Goal: Browse casually

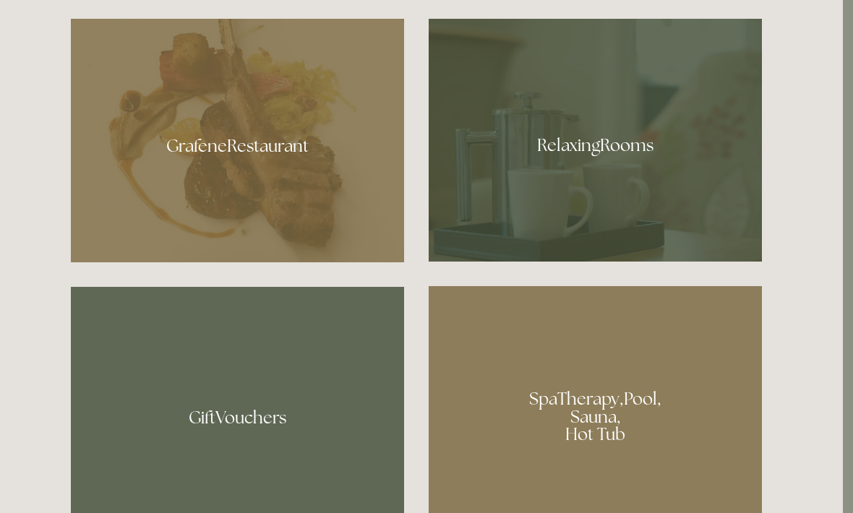
scroll to position [854, 10]
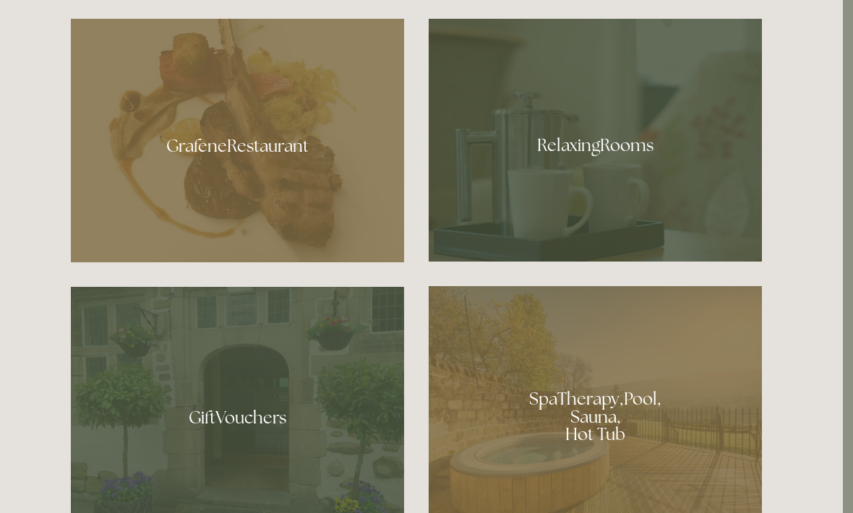
click at [616, 188] on div at bounding box center [595, 140] width 333 height 243
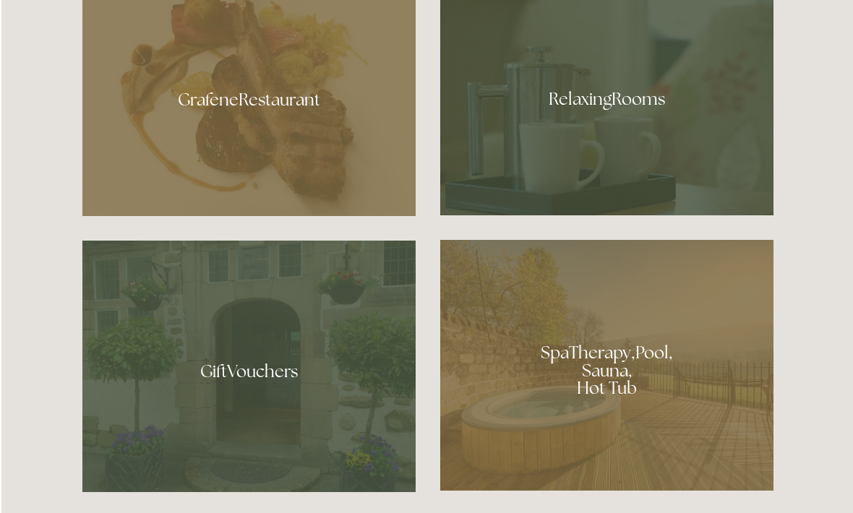
scroll to position [902, 0]
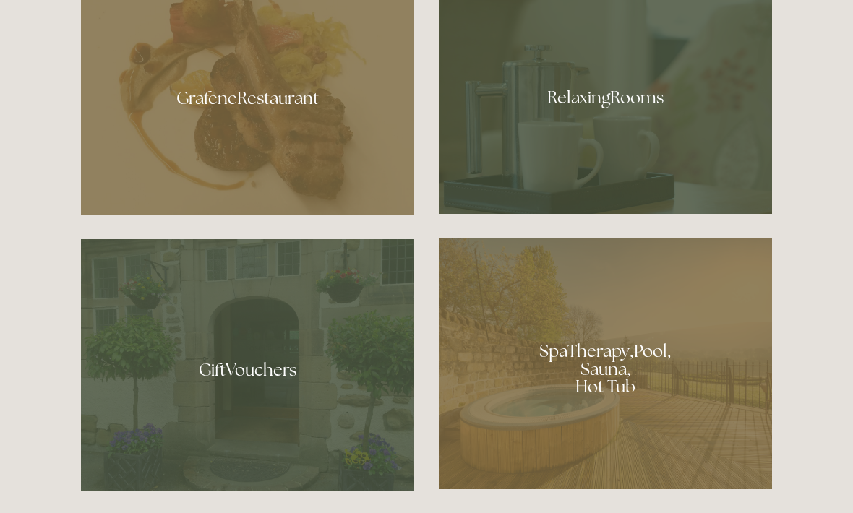
click at [552, 408] on div at bounding box center [605, 363] width 333 height 251
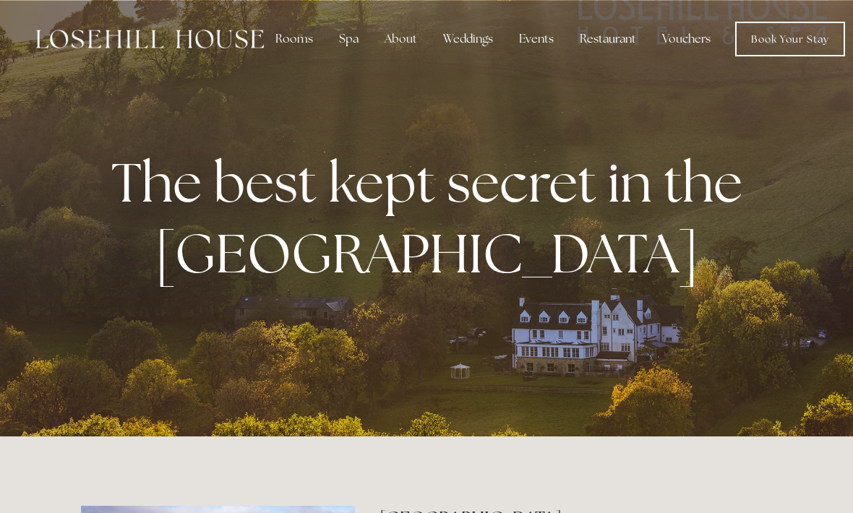
scroll to position [950, 0]
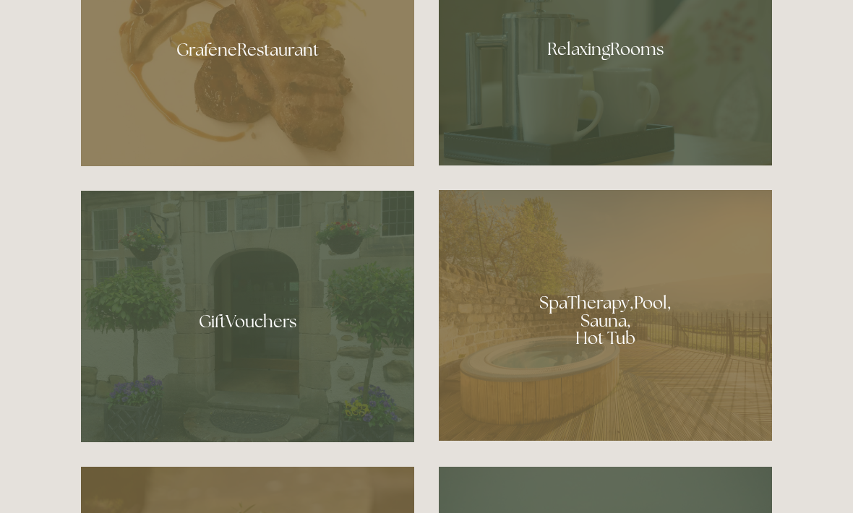
click at [298, 90] on div at bounding box center [247, 45] width 333 height 244
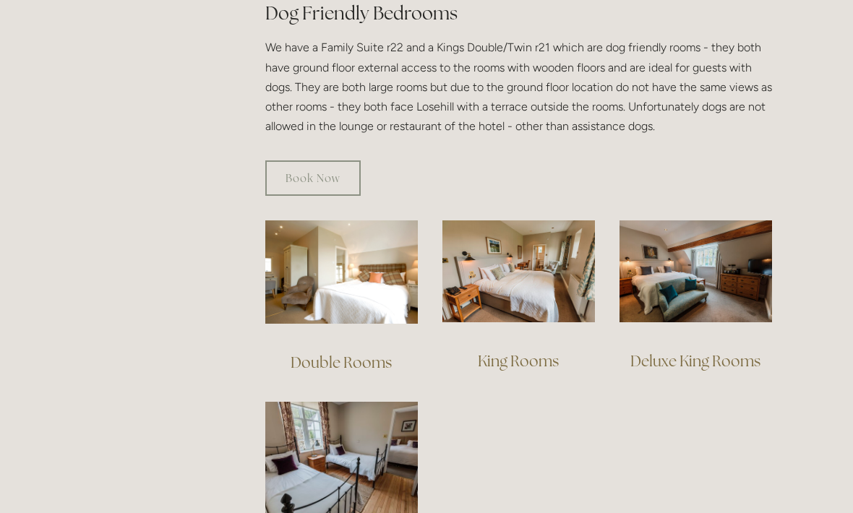
scroll to position [843, 0]
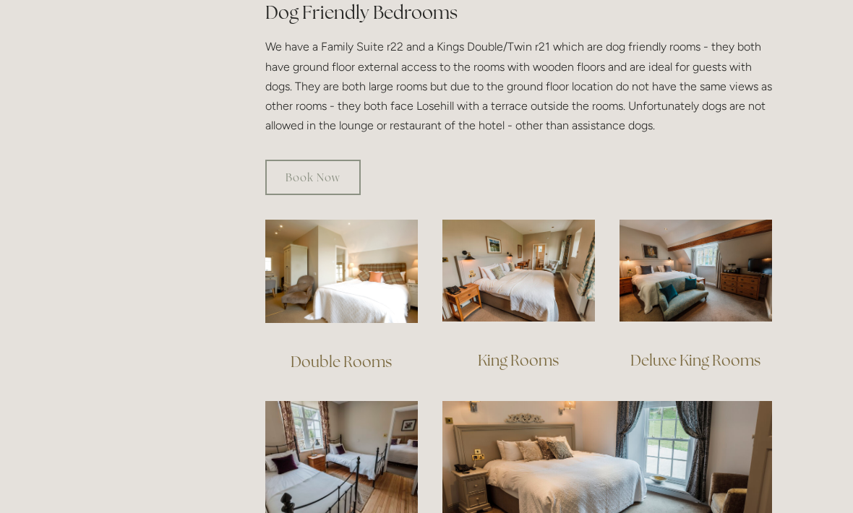
click at [731, 275] on img at bounding box center [695, 271] width 152 height 102
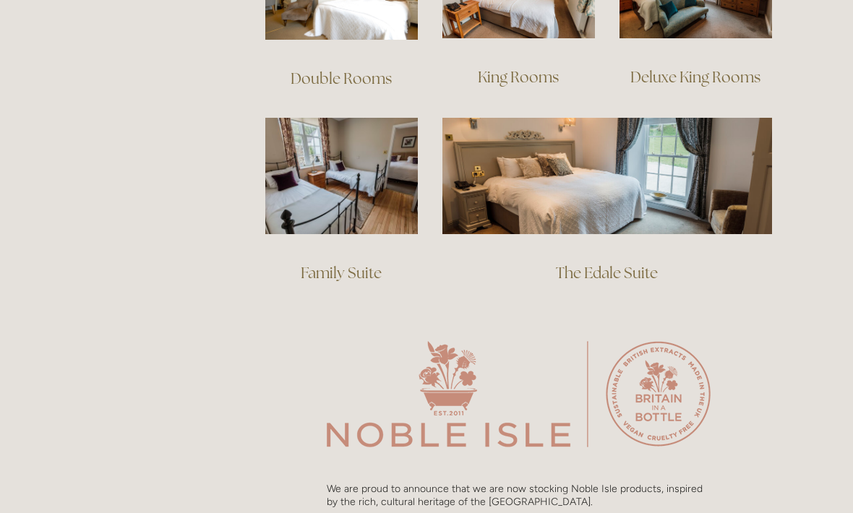
scroll to position [1093, 0]
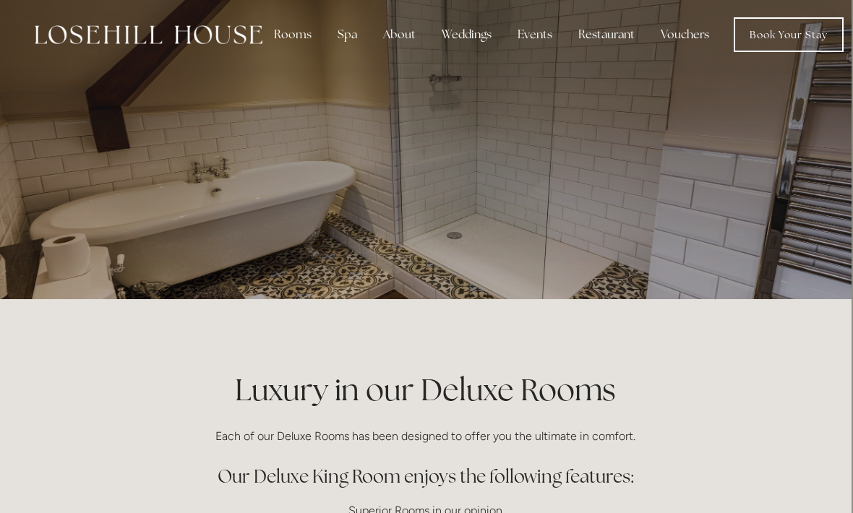
scroll to position [0, 1]
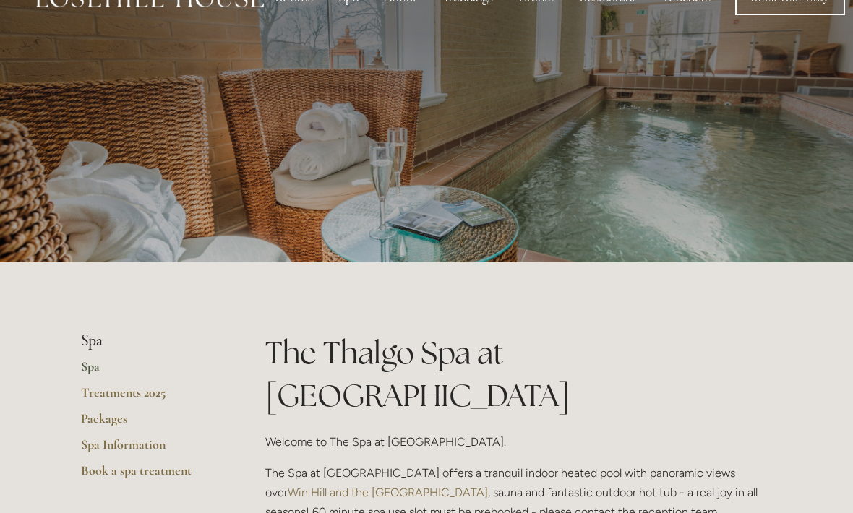
scroll to position [40, 0]
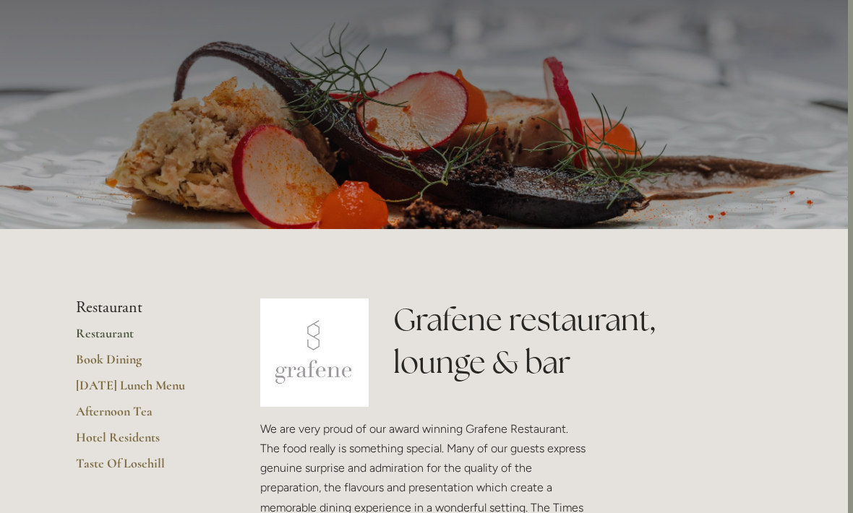
scroll to position [0, 5]
